Goal: Use online tool/utility: Utilize a website feature to perform a specific function

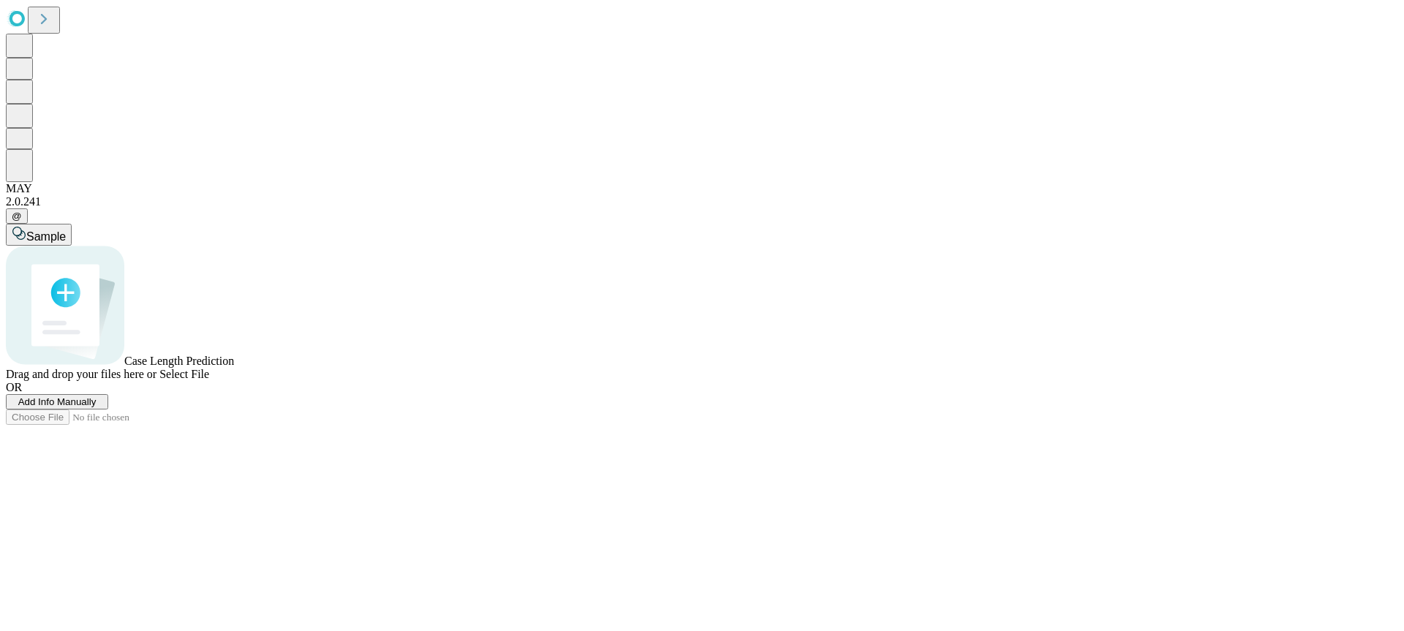
click at [97, 407] on span "Add Info Manually" at bounding box center [57, 401] width 78 height 11
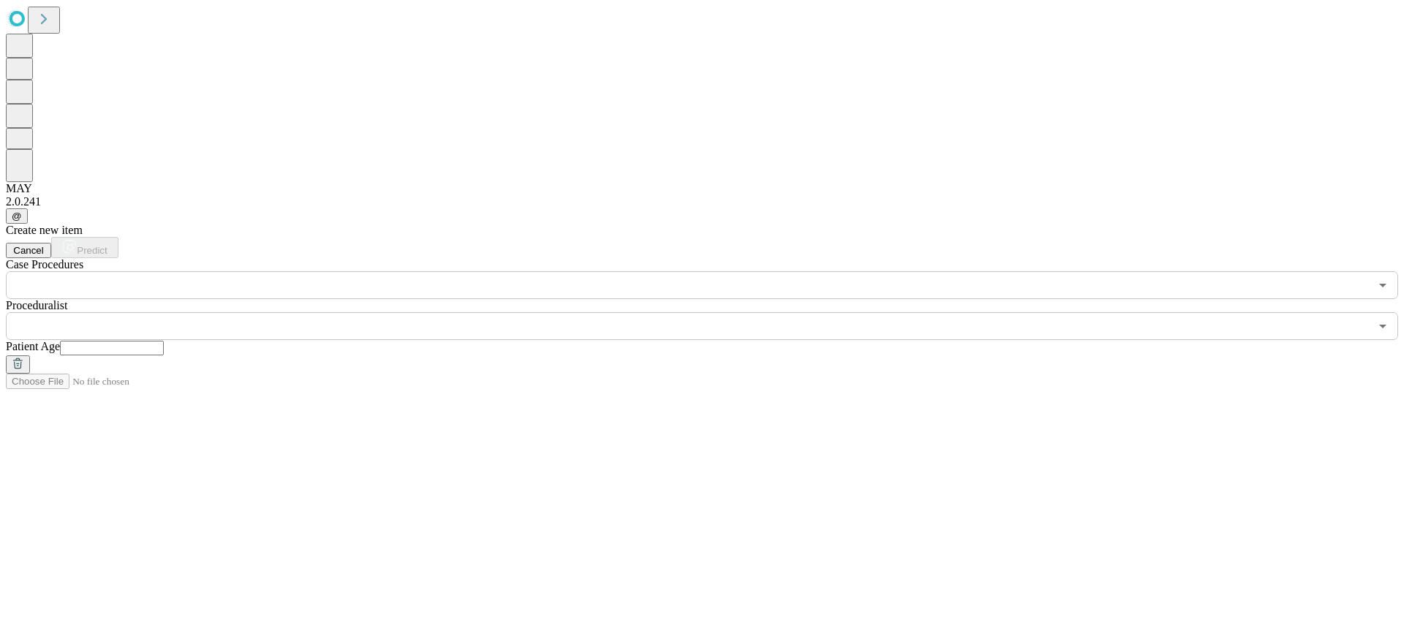
click at [334, 271] on input "text" at bounding box center [688, 285] width 1364 height 28
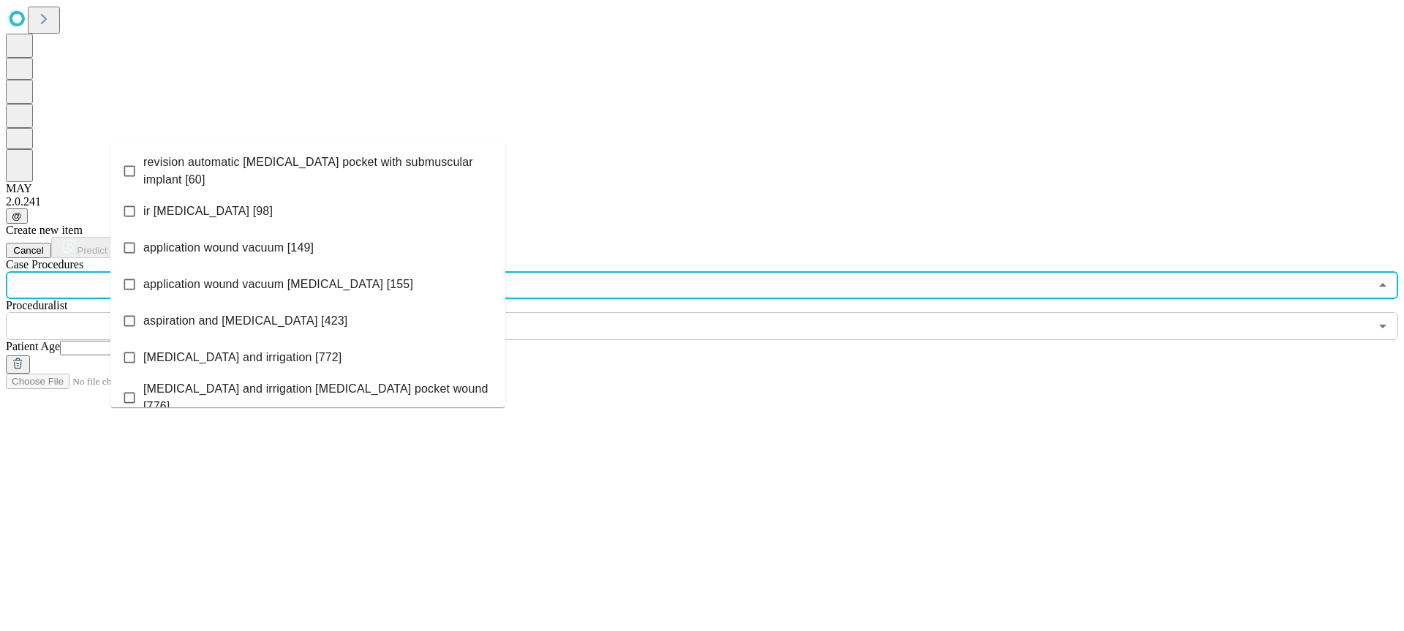
click at [620, 312] on input "text" at bounding box center [688, 326] width 1364 height 28
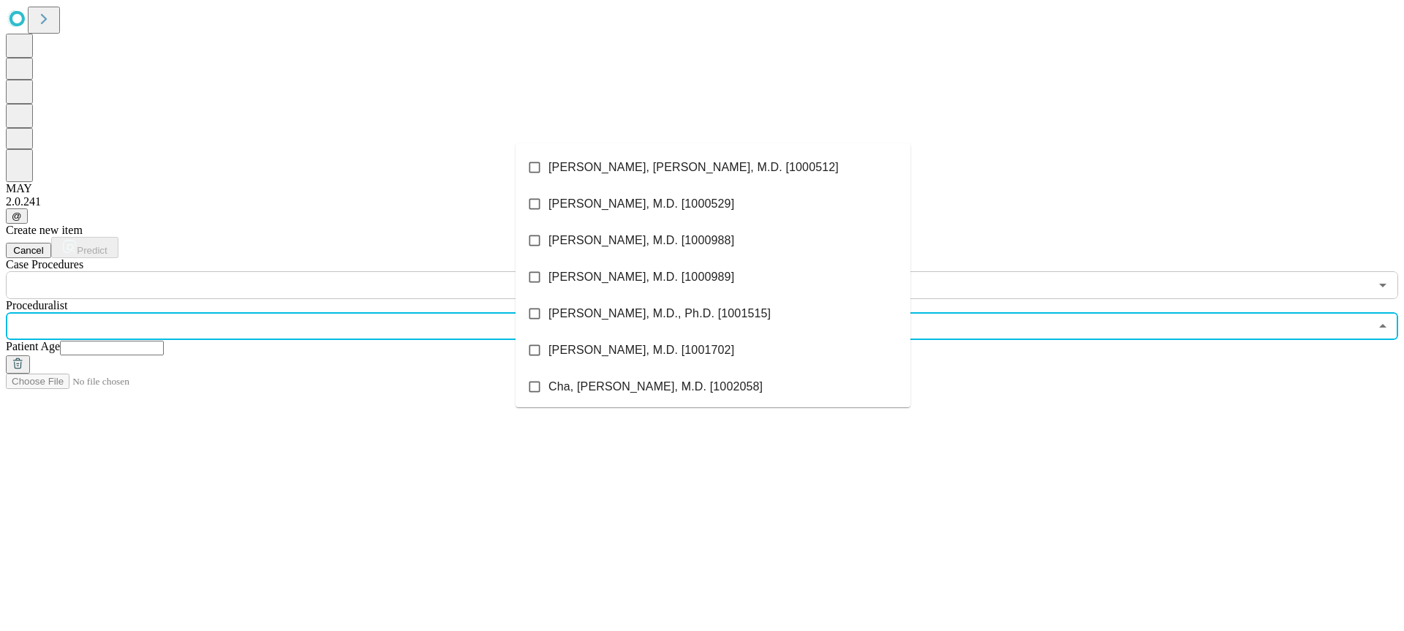
click at [164, 341] on input "text" at bounding box center [112, 348] width 104 height 15
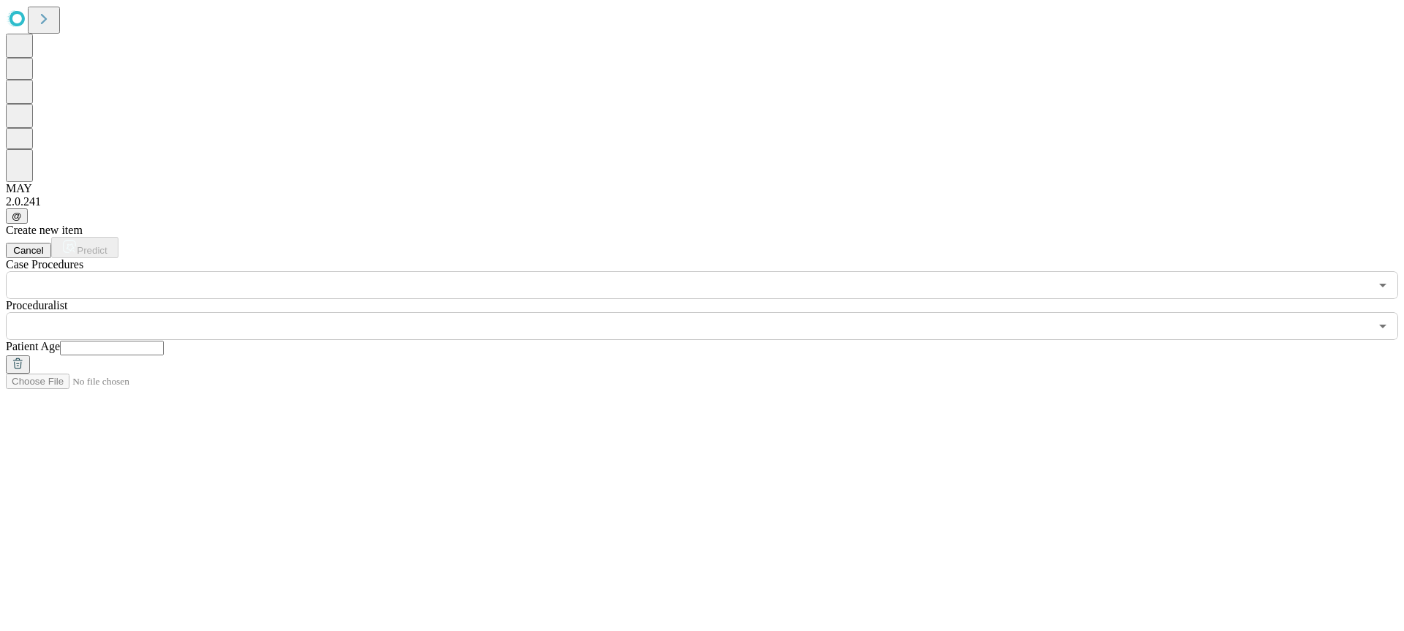
click at [693, 229] on div "Create new item Cancel Predict Case Procedures ​ Proceduralist ​ Patient Age" at bounding box center [702, 299] width 1393 height 150
click at [438, 271] on input "text" at bounding box center [688, 285] width 1364 height 28
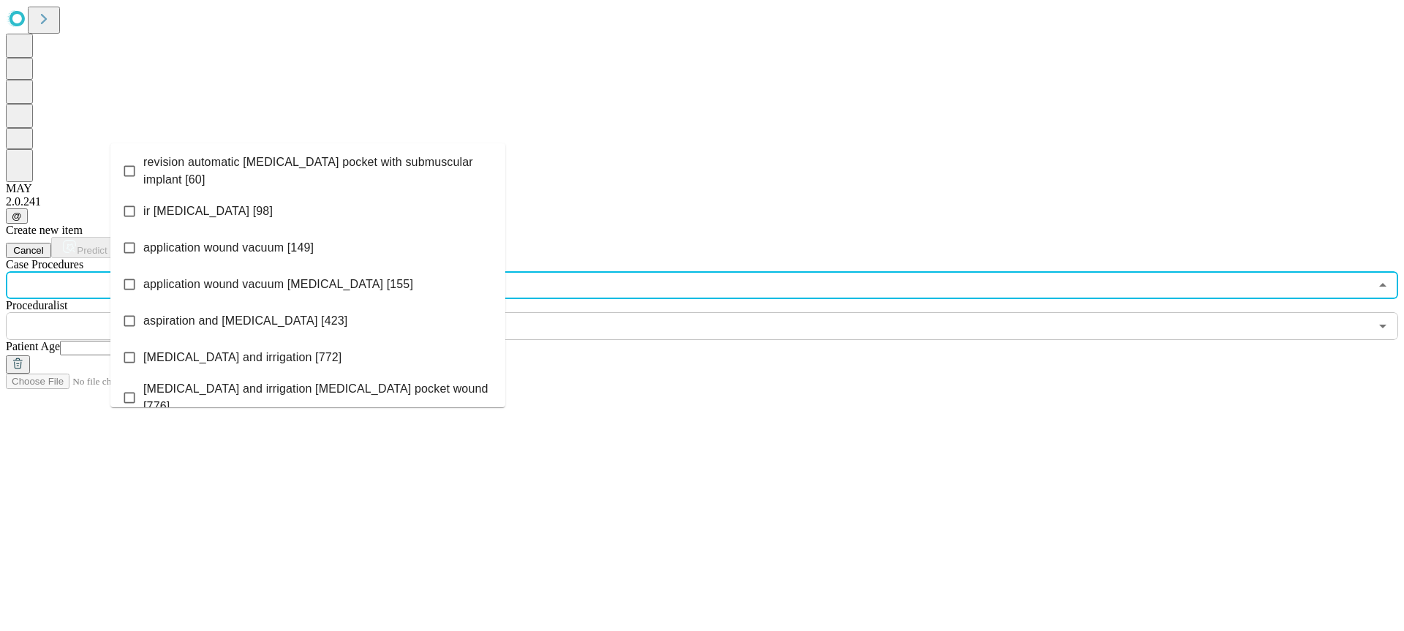
click at [303, 167] on span "revision automatic [MEDICAL_DATA] pocket with submuscular implant [60]" at bounding box center [318, 171] width 350 height 35
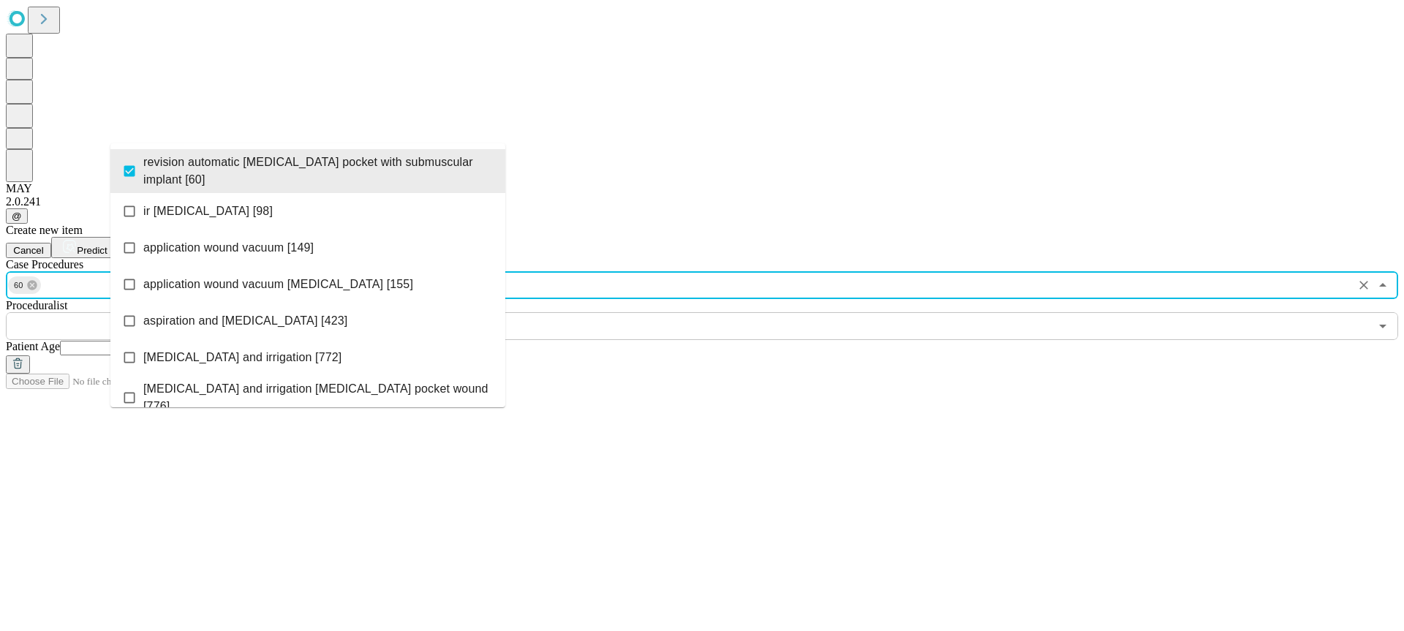
click at [690, 312] on input "text" at bounding box center [688, 326] width 1364 height 28
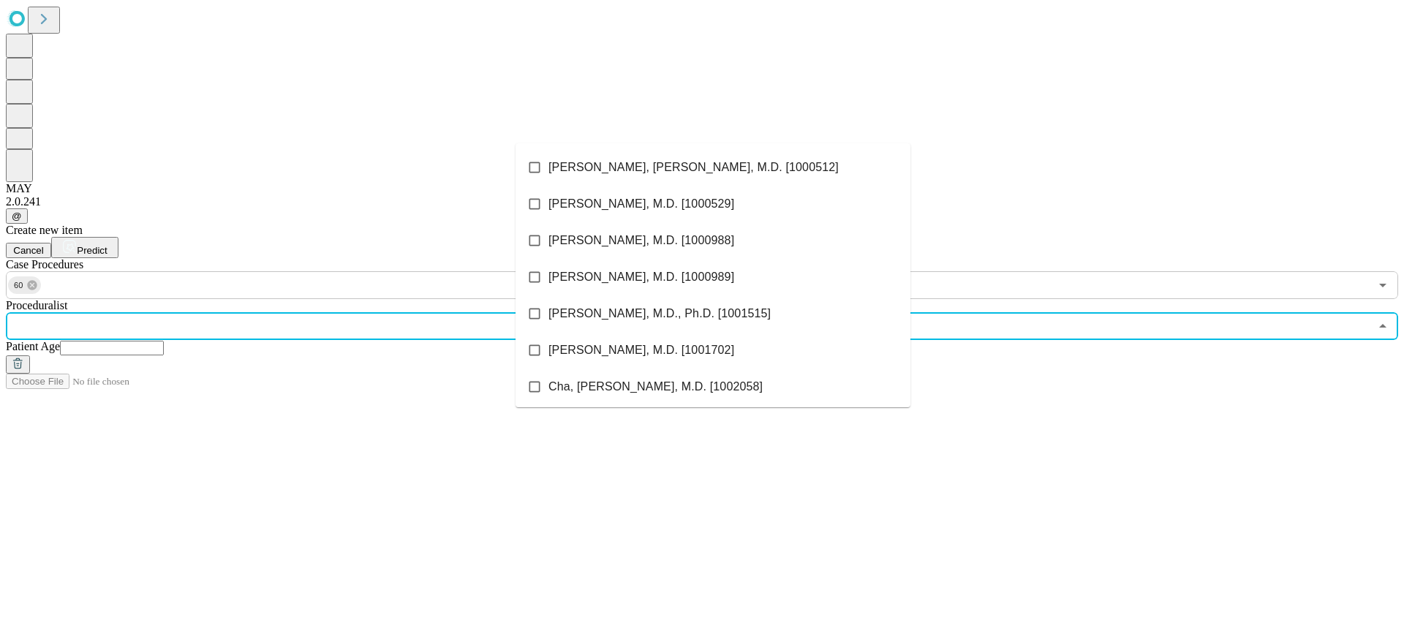
click at [670, 164] on span "[PERSON_NAME], [PERSON_NAME], M.D. [1000512]" at bounding box center [694, 168] width 290 height 18
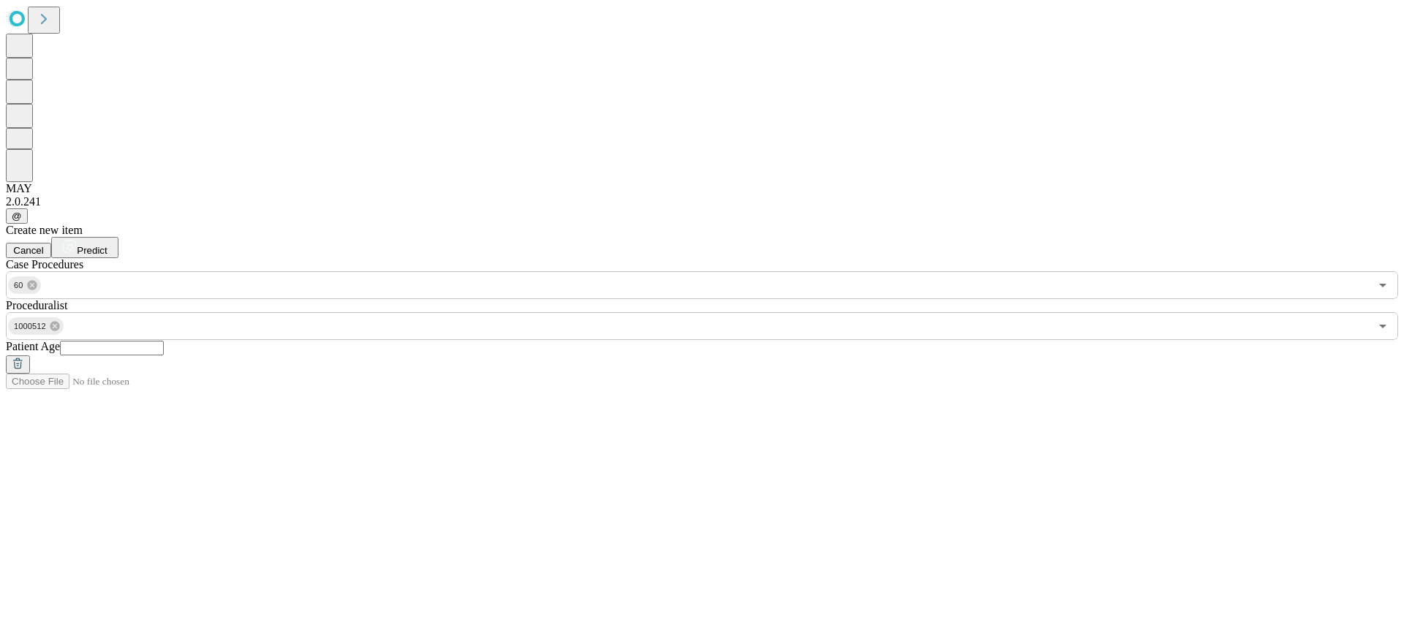
click at [164, 341] on input "text" at bounding box center [112, 348] width 104 height 15
type input "*"
type input "**"
click at [107, 245] on span "Predict" at bounding box center [92, 250] width 30 height 11
